Goal: Transaction & Acquisition: Complete application form

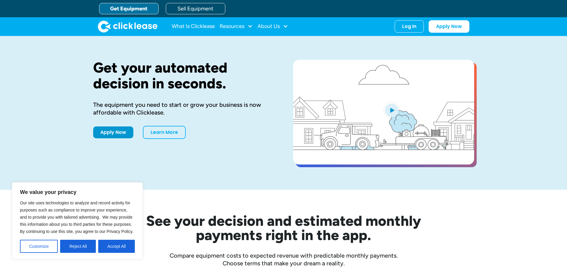
click at [137, 10] on link "Get Equipment" at bounding box center [128, 8] width 59 height 11
click at [125, 246] on button "Accept All" at bounding box center [116, 246] width 37 height 13
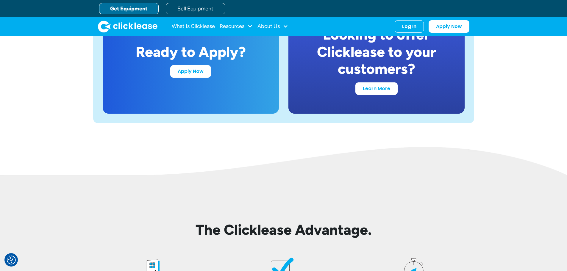
scroll to position [1160, 0]
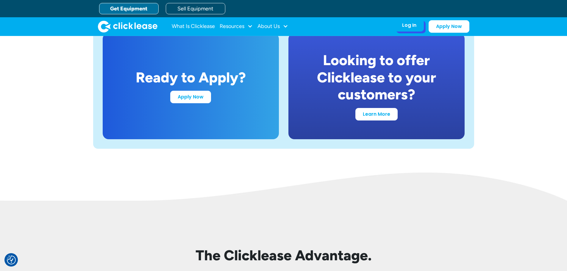
click at [413, 25] on div "Log In" at bounding box center [409, 25] width 14 height 6
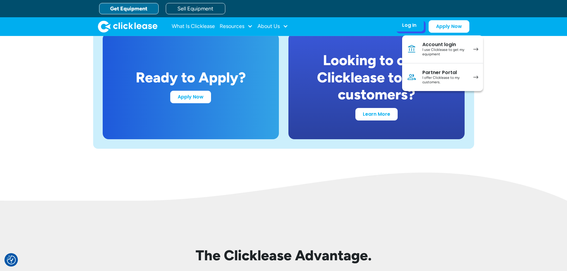
click at [452, 53] on div "I use Clicklease to get my equipment" at bounding box center [444, 52] width 45 height 9
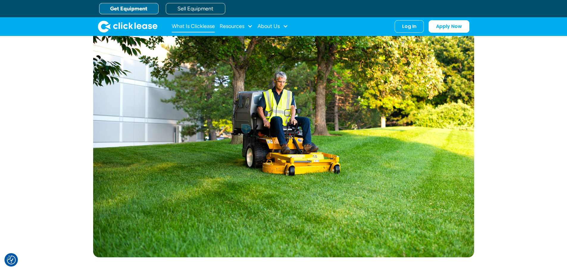
scroll to position [287, 0]
click at [237, 26] on div "Resources" at bounding box center [232, 26] width 25 height 0
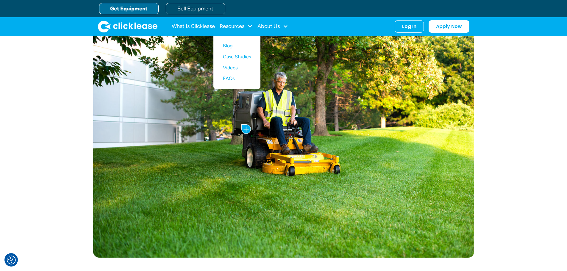
click at [118, 8] on link "Get Equipment" at bounding box center [128, 8] width 59 height 11
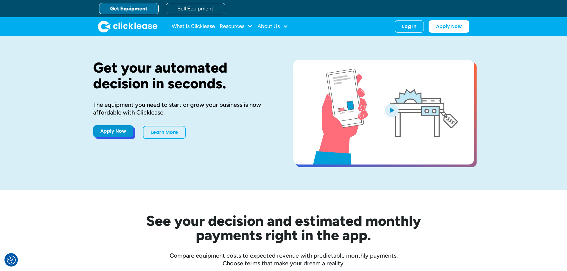
click at [119, 129] on link "Apply Now" at bounding box center [113, 131] width 40 height 12
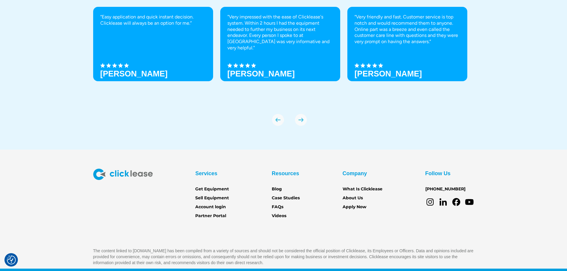
scroll to position [2099, 0]
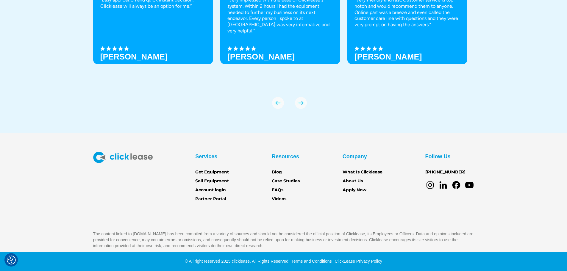
click at [203, 197] on link "Partner Portal" at bounding box center [210, 199] width 31 height 7
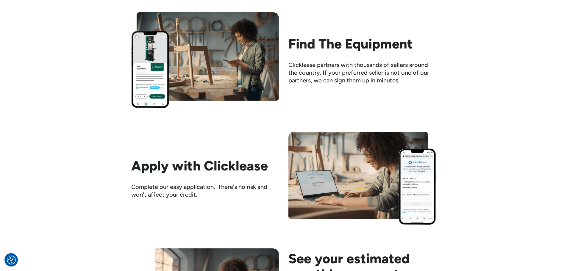
scroll to position [595, 0]
drag, startPoint x: 289, startPoint y: 62, endPoint x: 338, endPoint y: 64, distance: 49.7
click at [338, 64] on div "Clicklease partners with thousands of sellers around the country. If your prefe…" at bounding box center [362, 72] width 148 height 23
